Goal: Unclear: Browse casually

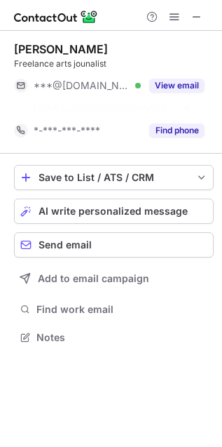
scroll to position [305, 222]
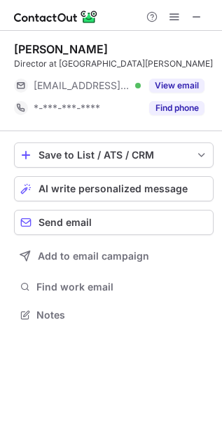
scroll to position [305, 222]
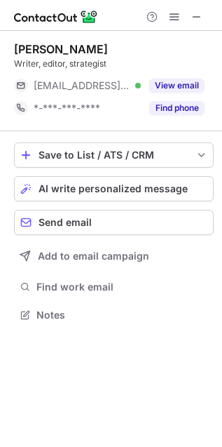
scroll to position [305, 222]
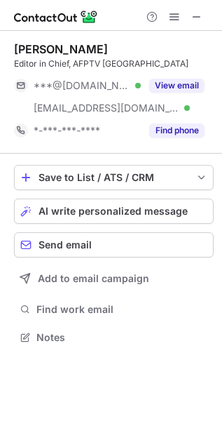
scroll to position [327, 222]
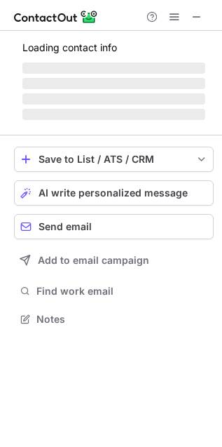
scroll to position [305, 222]
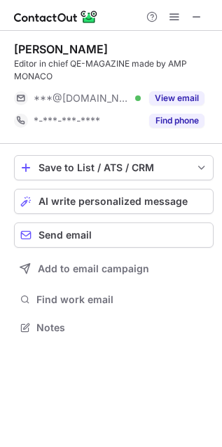
scroll to position [317, 222]
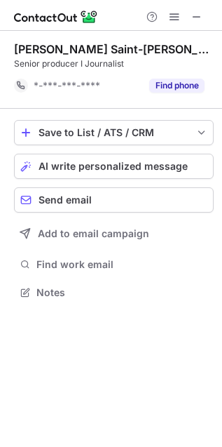
scroll to position [6, 7]
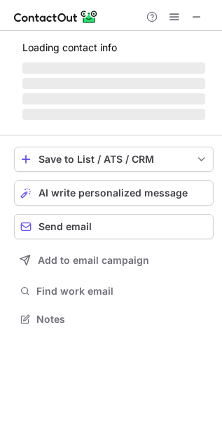
scroll to position [305, 222]
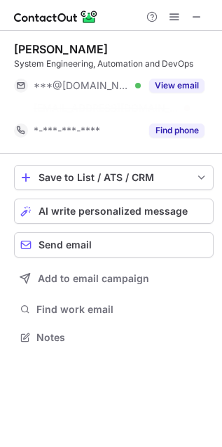
scroll to position [305, 222]
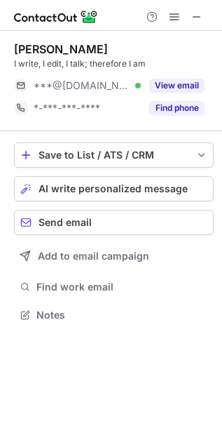
scroll to position [305, 222]
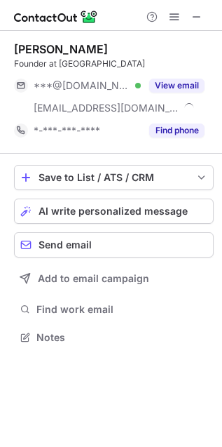
scroll to position [327, 222]
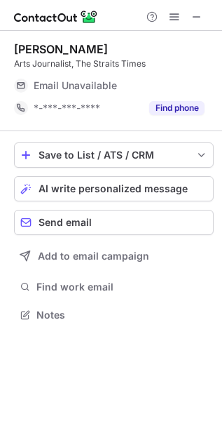
scroll to position [305, 222]
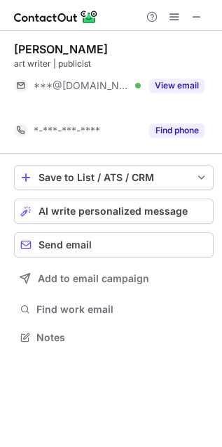
scroll to position [305, 222]
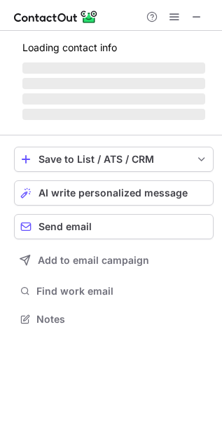
scroll to position [310, 222]
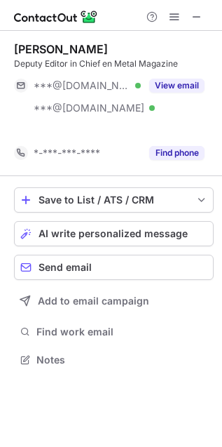
scroll to position [327, 222]
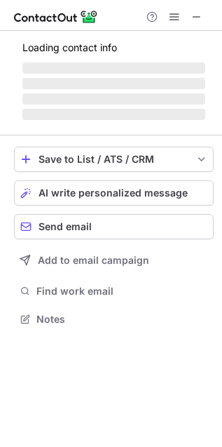
scroll to position [327, 222]
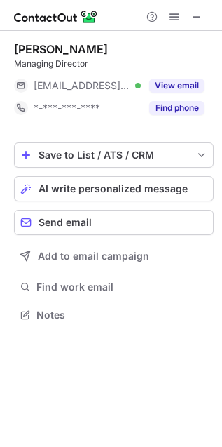
scroll to position [305, 222]
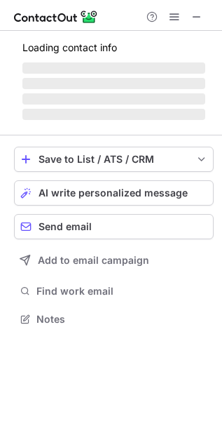
scroll to position [305, 222]
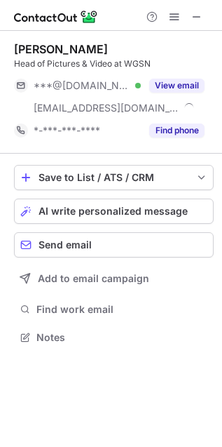
scroll to position [327, 222]
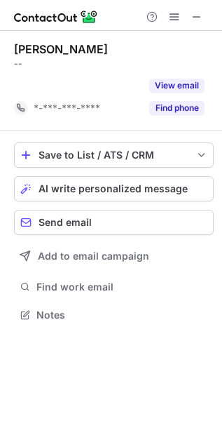
scroll to position [6, 7]
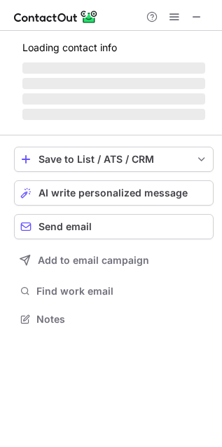
scroll to position [310, 222]
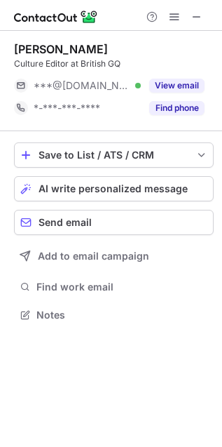
scroll to position [305, 222]
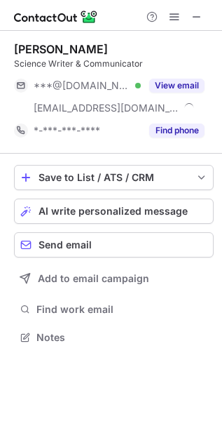
scroll to position [327, 222]
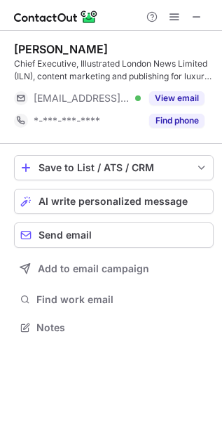
scroll to position [317, 222]
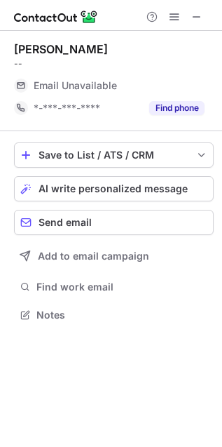
scroll to position [305, 222]
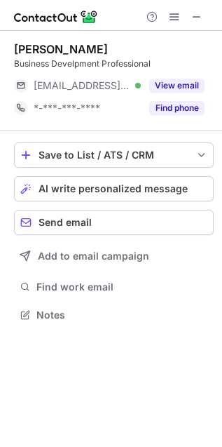
scroll to position [305, 222]
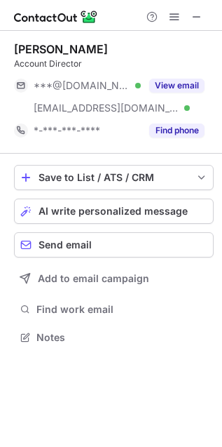
scroll to position [327, 222]
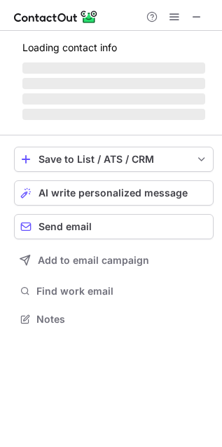
scroll to position [340, 222]
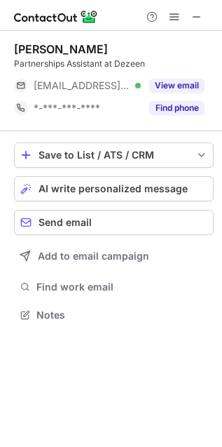
scroll to position [305, 222]
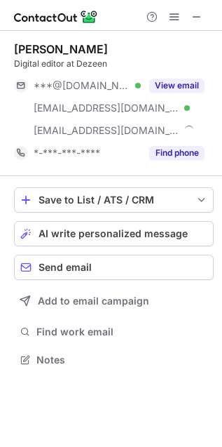
scroll to position [351, 222]
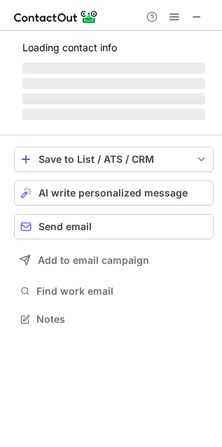
scroll to position [305, 222]
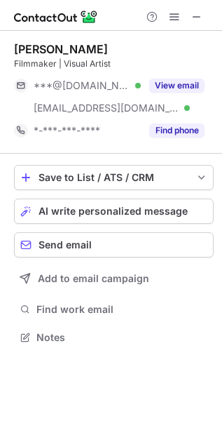
scroll to position [327, 222]
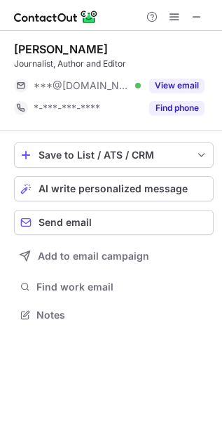
scroll to position [305, 222]
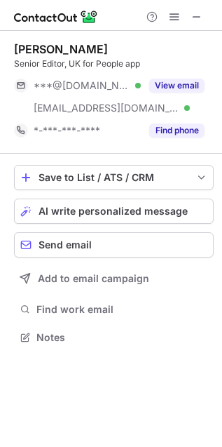
scroll to position [327, 222]
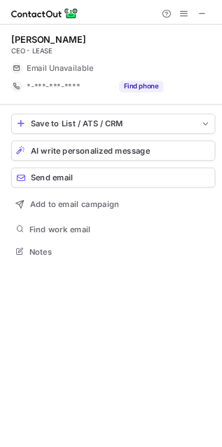
scroll to position [305, 222]
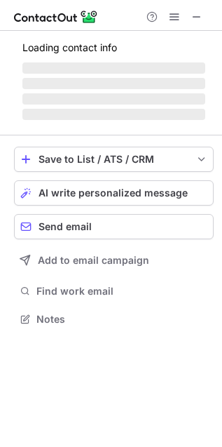
scroll to position [305, 222]
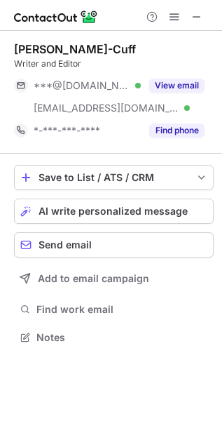
scroll to position [327, 222]
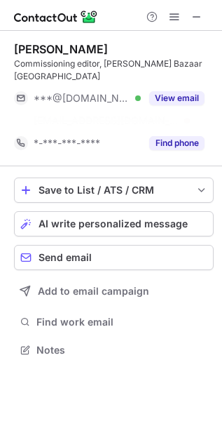
scroll to position [305, 222]
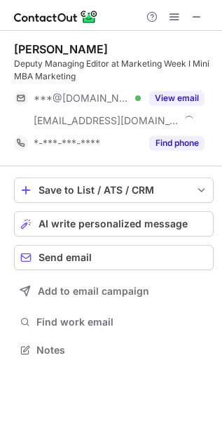
scroll to position [340, 222]
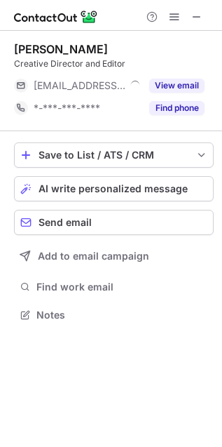
scroll to position [305, 222]
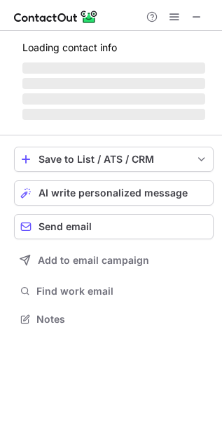
scroll to position [305, 222]
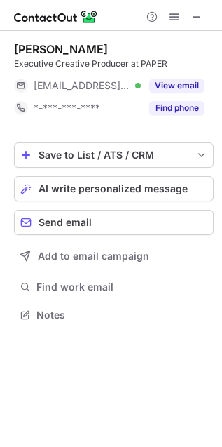
scroll to position [305, 222]
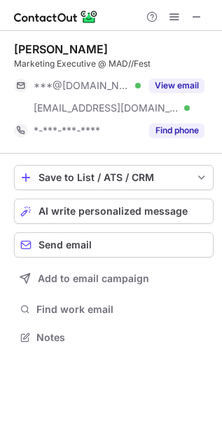
scroll to position [327, 222]
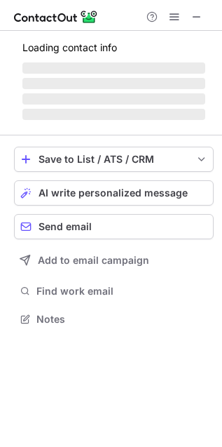
scroll to position [340, 222]
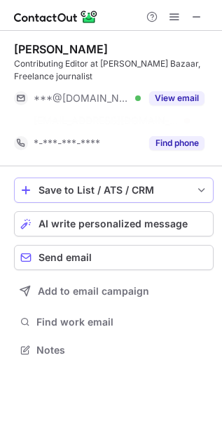
scroll to position [6, 7]
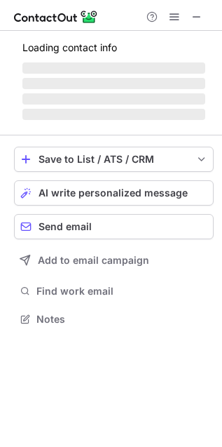
scroll to position [305, 222]
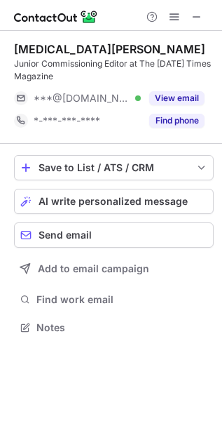
scroll to position [317, 222]
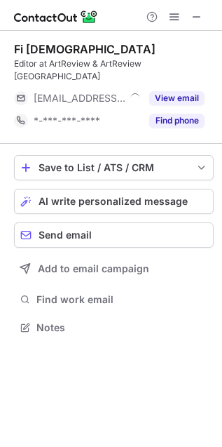
scroll to position [305, 222]
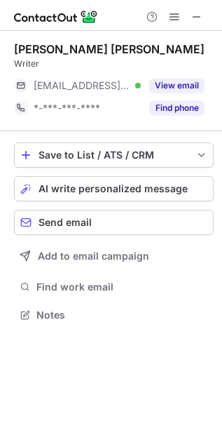
scroll to position [305, 222]
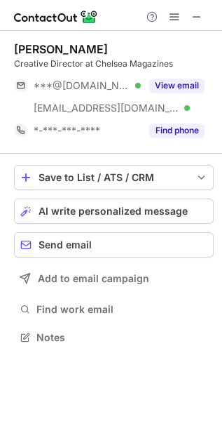
scroll to position [327, 222]
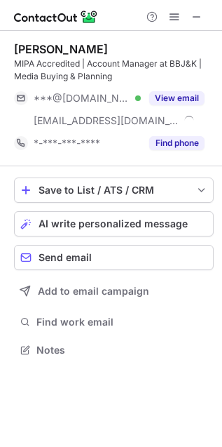
scroll to position [340, 222]
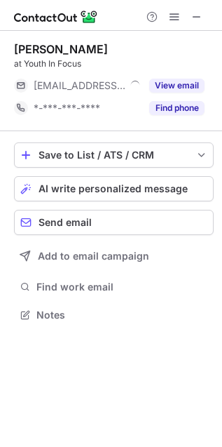
scroll to position [305, 222]
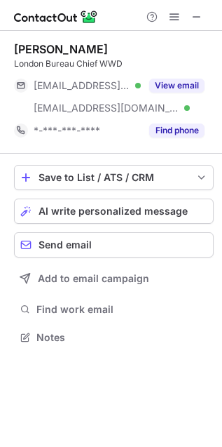
scroll to position [327, 222]
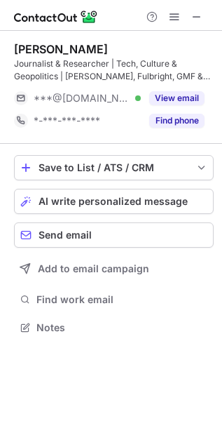
scroll to position [6, 7]
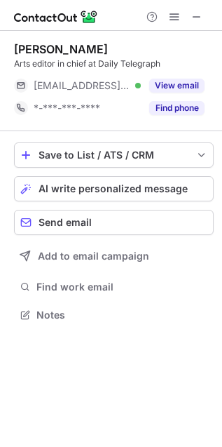
scroll to position [305, 222]
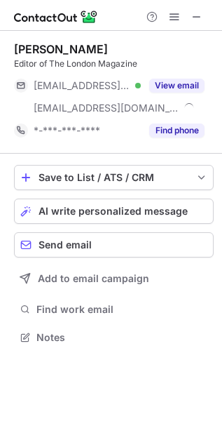
scroll to position [327, 222]
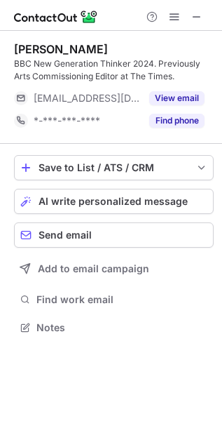
scroll to position [317, 222]
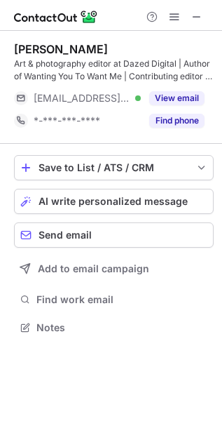
scroll to position [317, 222]
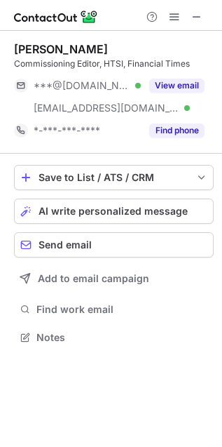
scroll to position [327, 222]
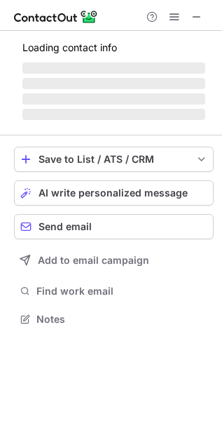
scroll to position [340, 222]
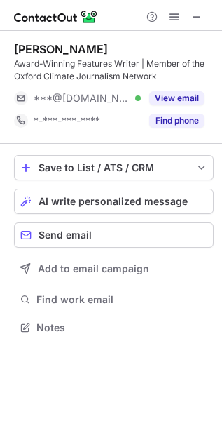
scroll to position [317, 222]
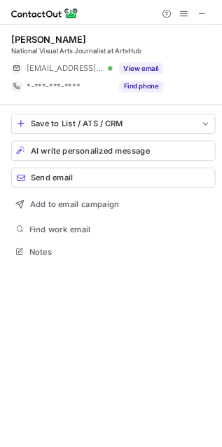
scroll to position [305, 222]
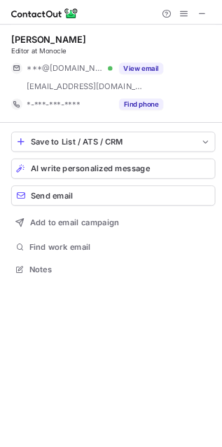
scroll to position [327, 222]
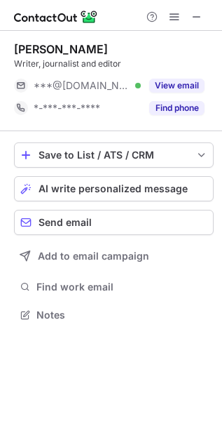
scroll to position [305, 222]
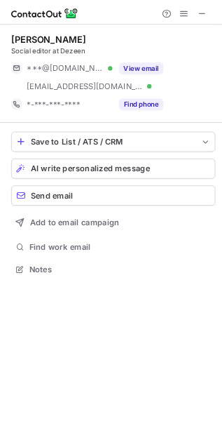
scroll to position [327, 222]
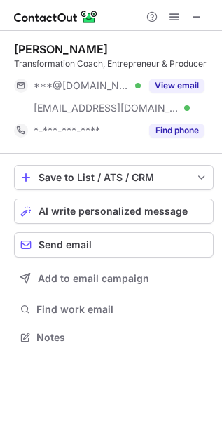
scroll to position [327, 222]
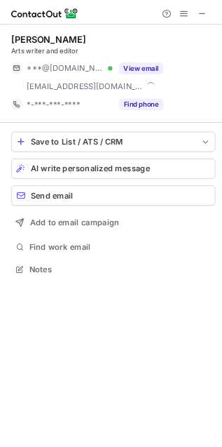
scroll to position [327, 222]
